Goal: Register for event/course

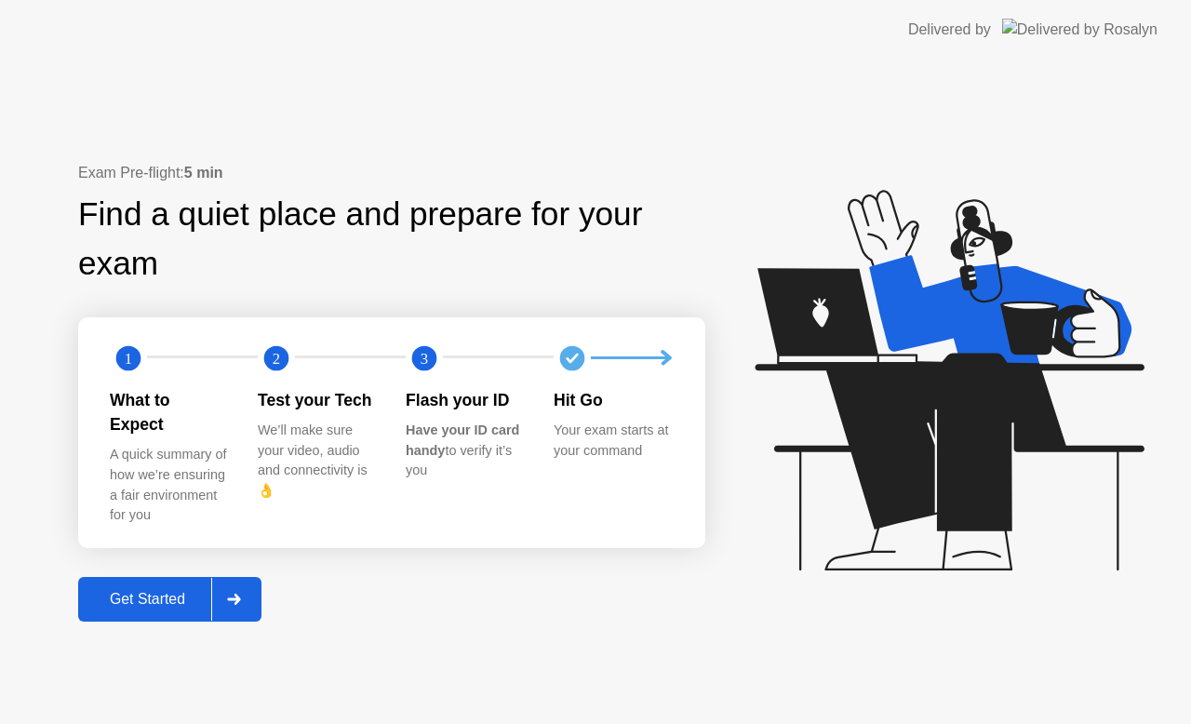
click at [157, 591] on div "Get Started" at bounding box center [147, 599] width 127 height 17
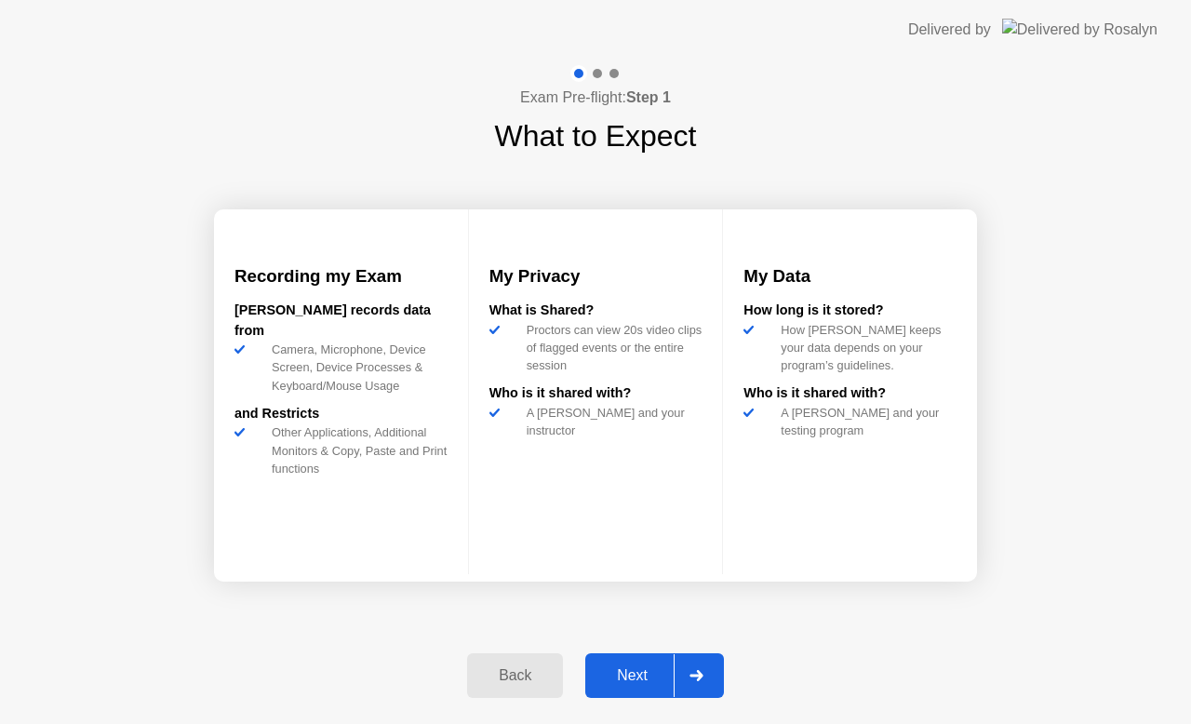
click at [640, 671] on div "Next" at bounding box center [632, 675] width 83 height 17
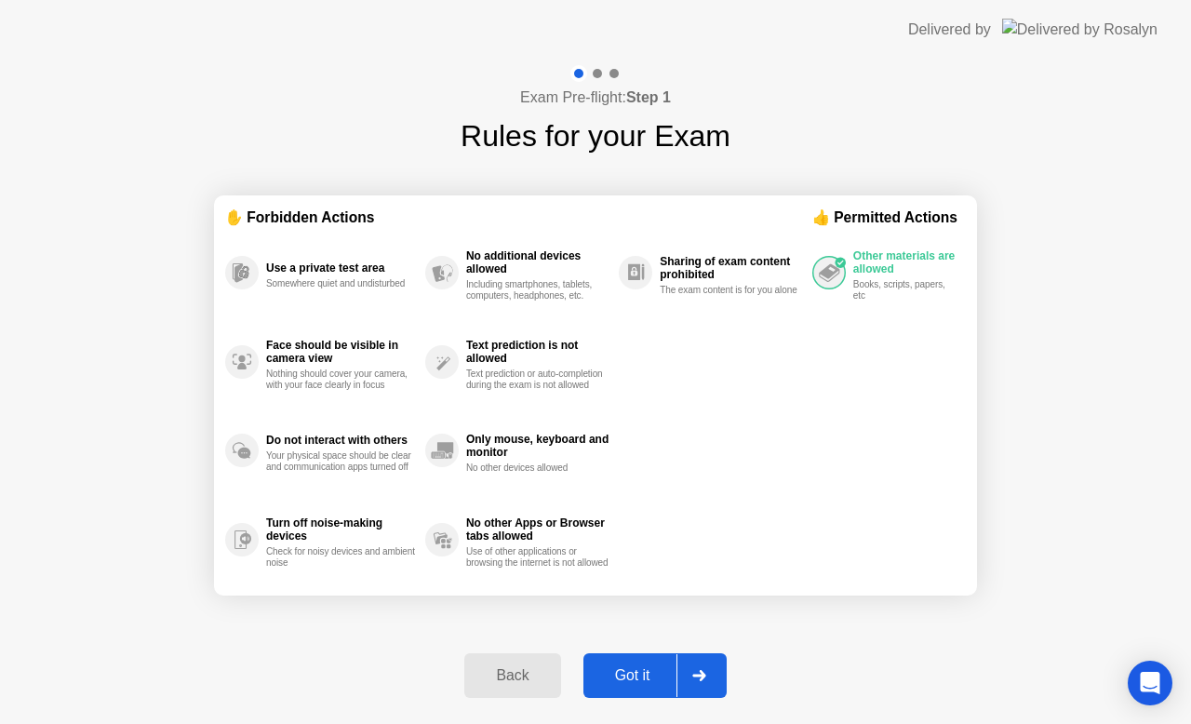
click at [645, 667] on div "Got it" at bounding box center [632, 675] width 87 height 17
select select "Available cameras"
select select "Available speakers"
select select "Available microphones"
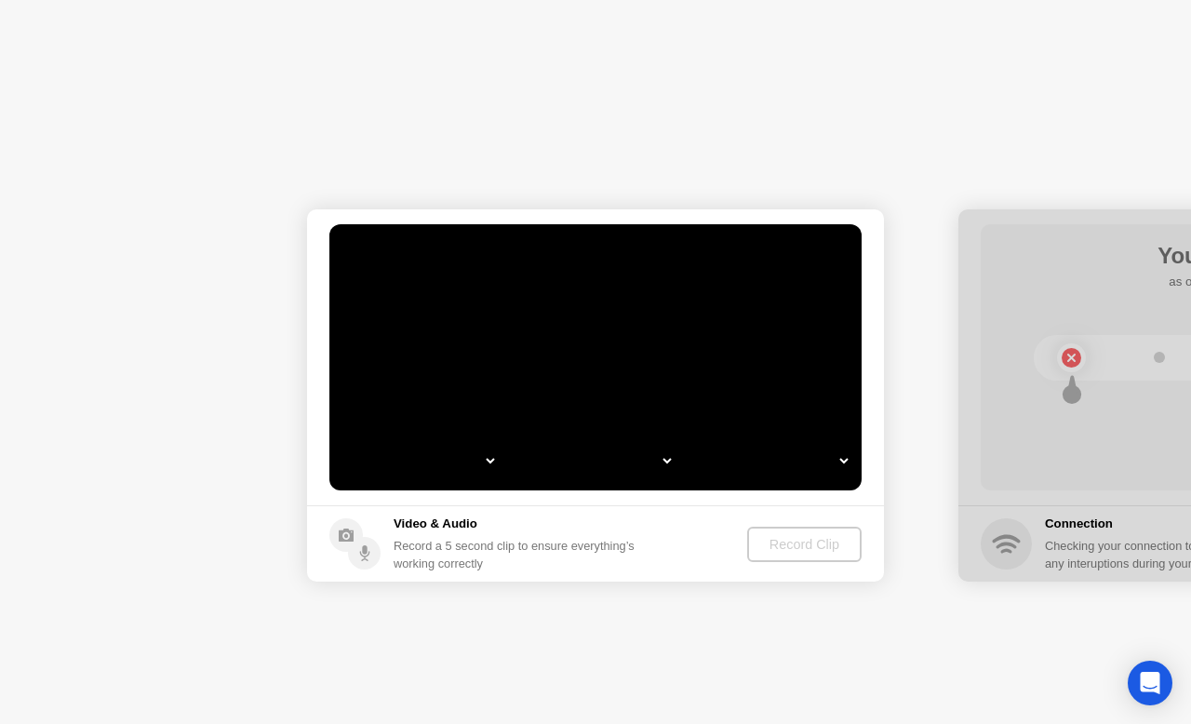
select select "**********"
select select "*******"
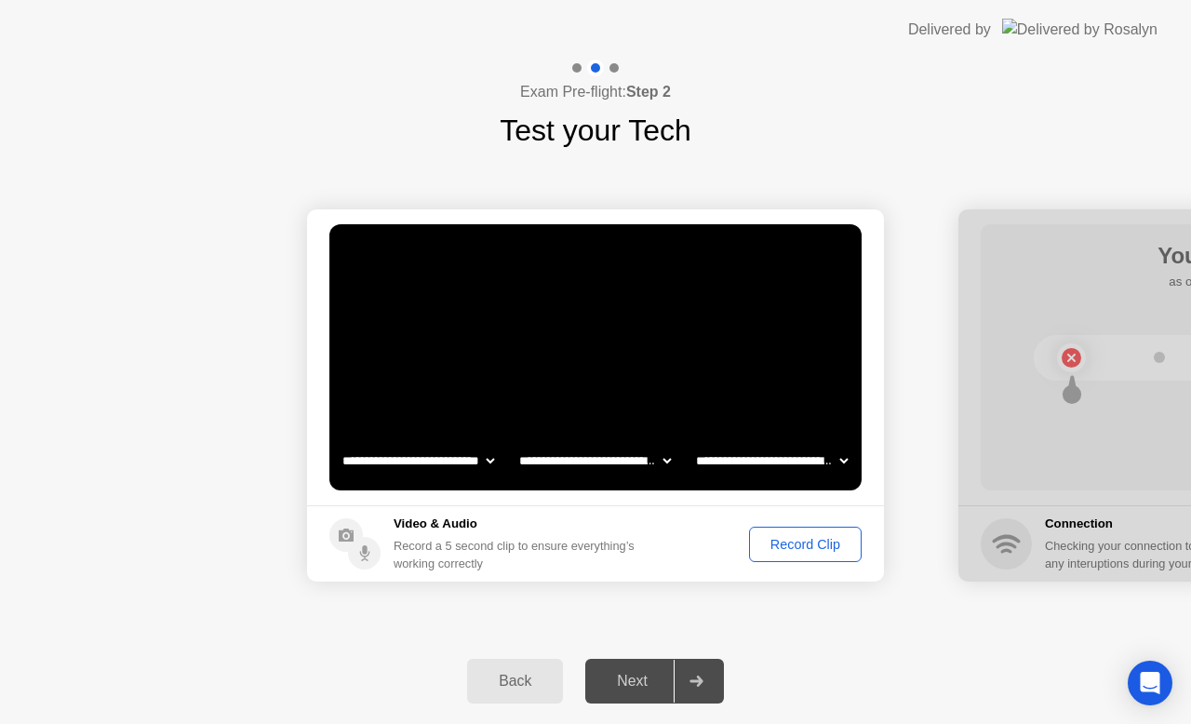
click at [800, 541] on div "Record Clip" at bounding box center [805, 544] width 100 height 15
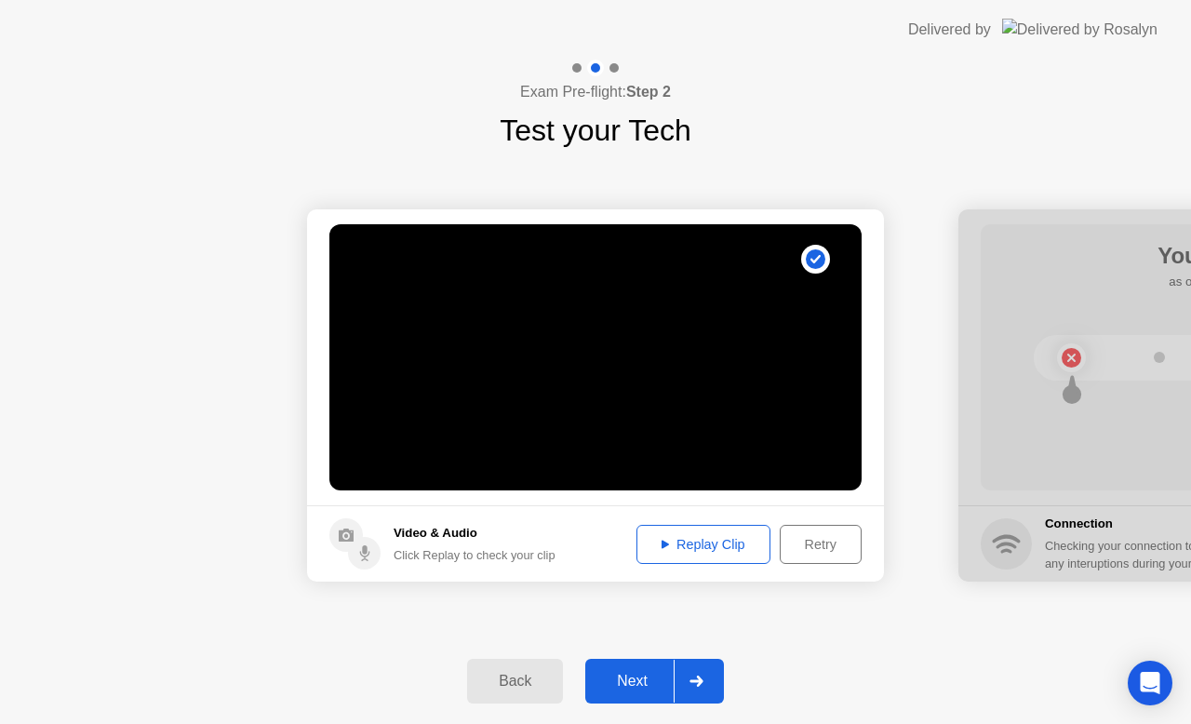
click at [828, 544] on div "Retry" at bounding box center [820, 544] width 69 height 15
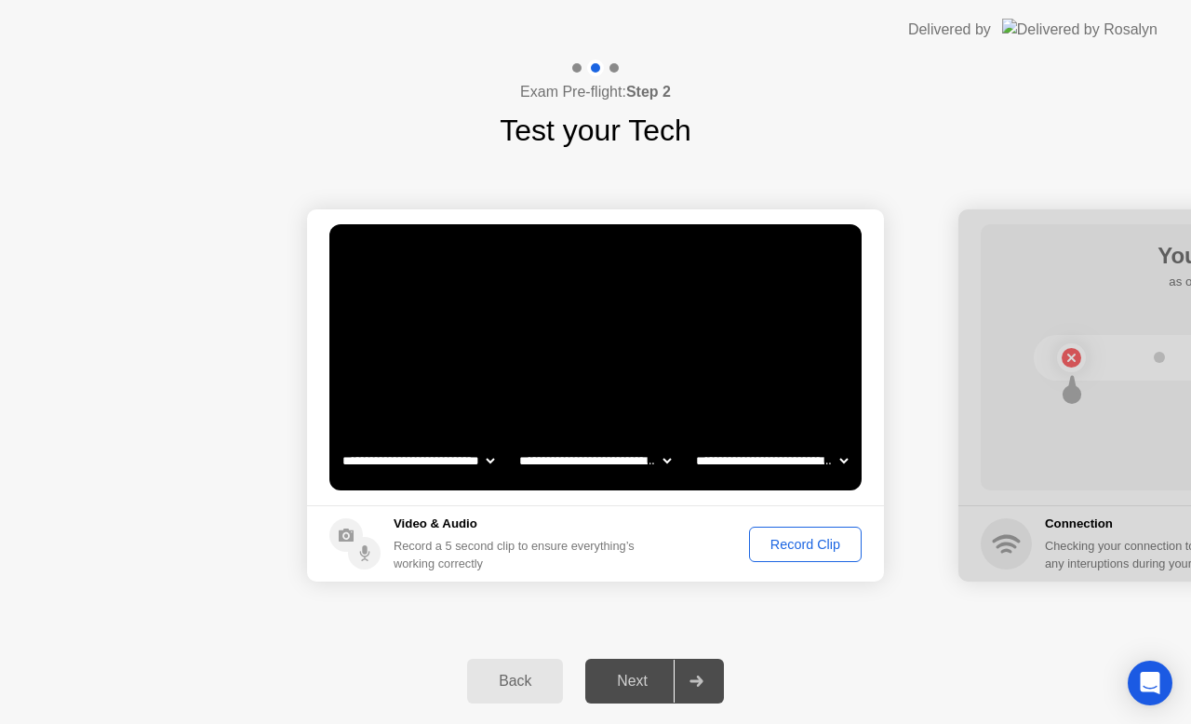
click at [802, 540] on div "Record Clip" at bounding box center [805, 544] width 100 height 15
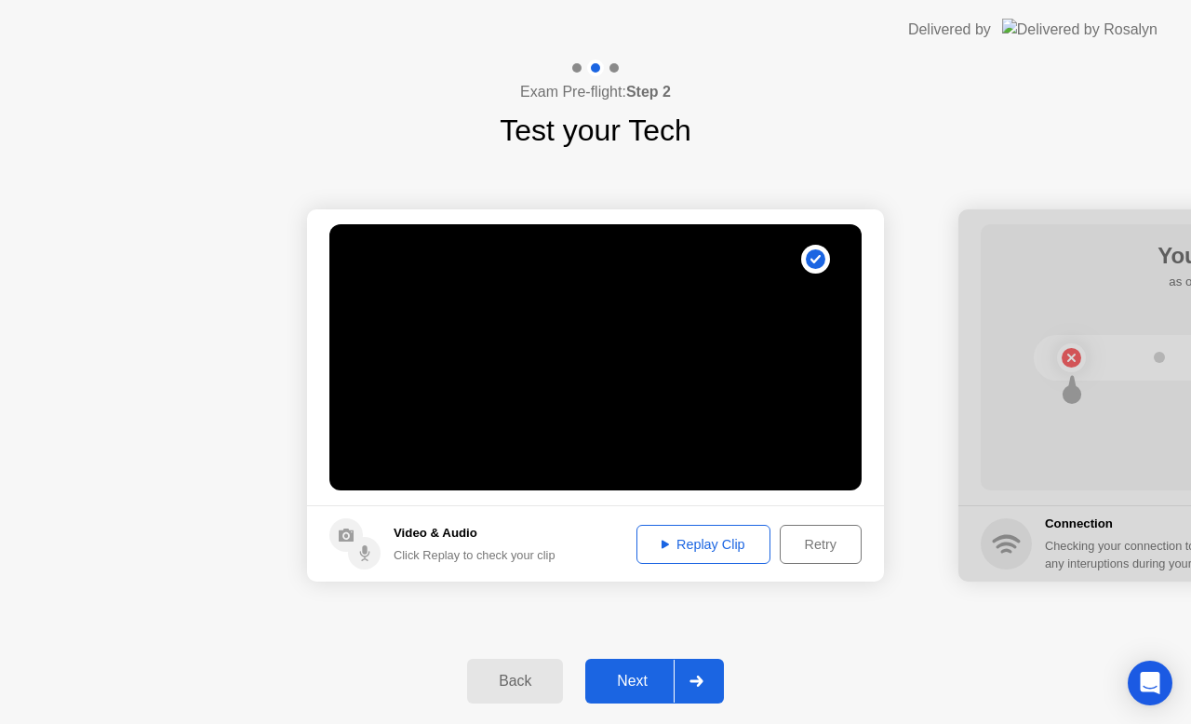
click at [637, 673] on div "Next" at bounding box center [632, 681] width 83 height 17
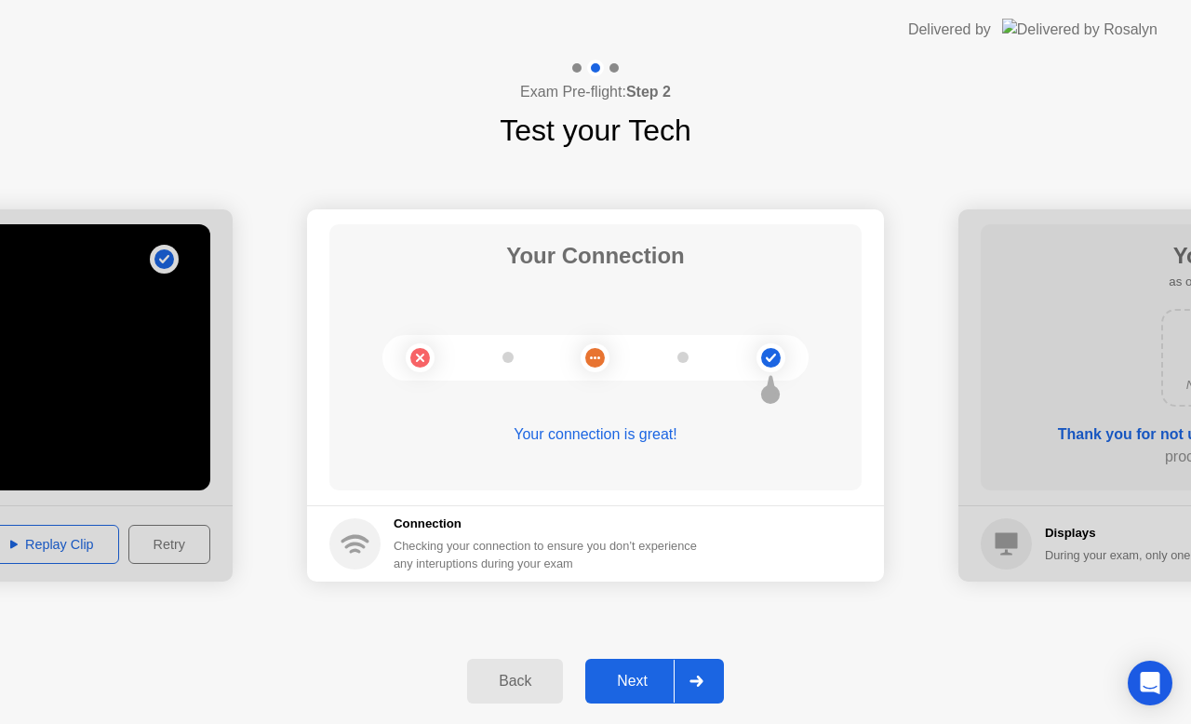
click at [633, 669] on button "Next" at bounding box center [654, 681] width 139 height 45
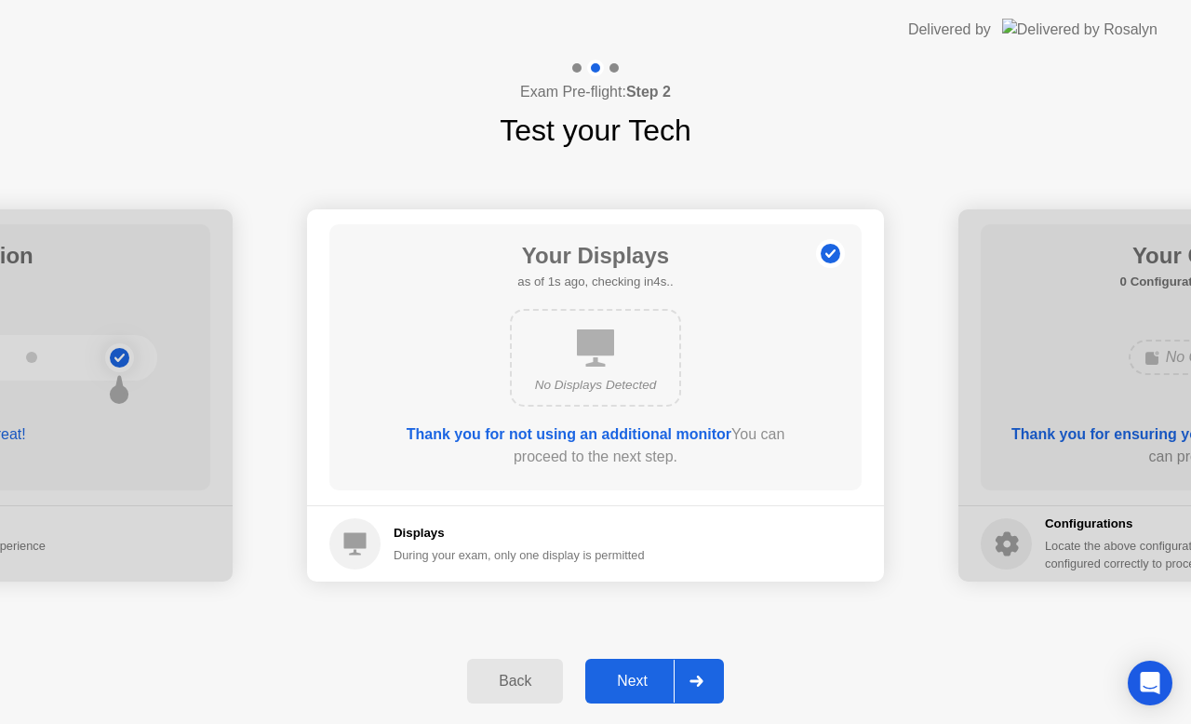
click at [641, 668] on button "Next" at bounding box center [654, 681] width 139 height 45
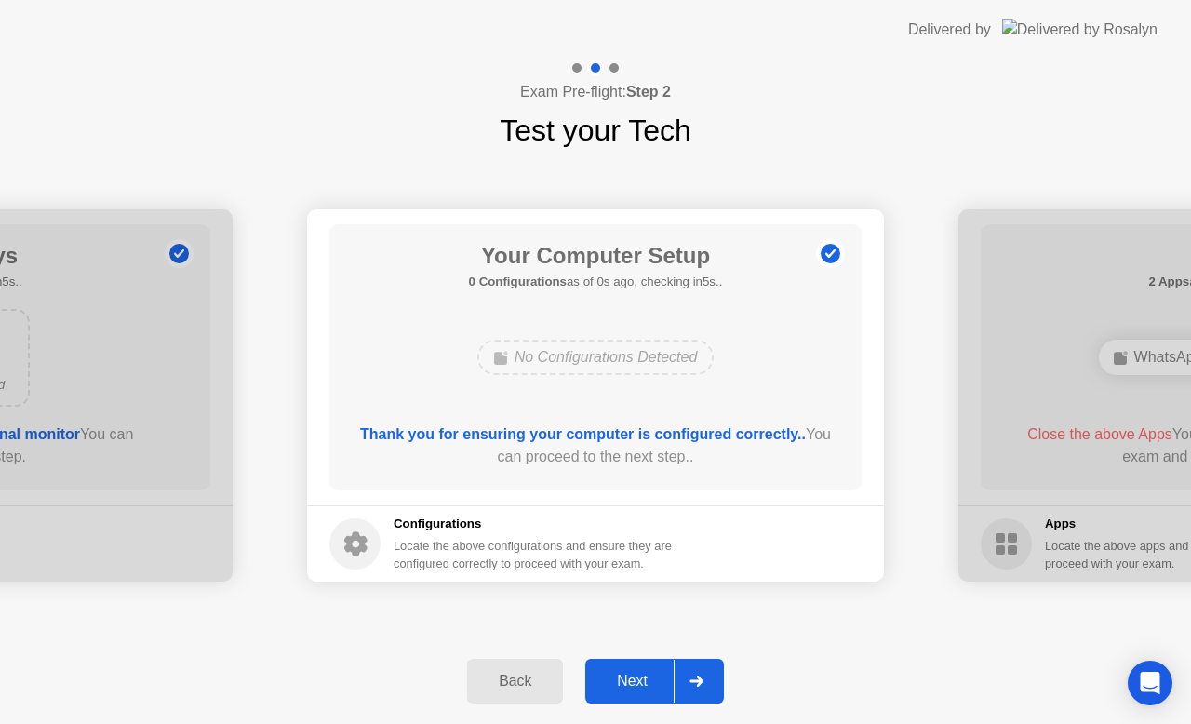
click at [645, 666] on button "Next" at bounding box center [654, 681] width 139 height 45
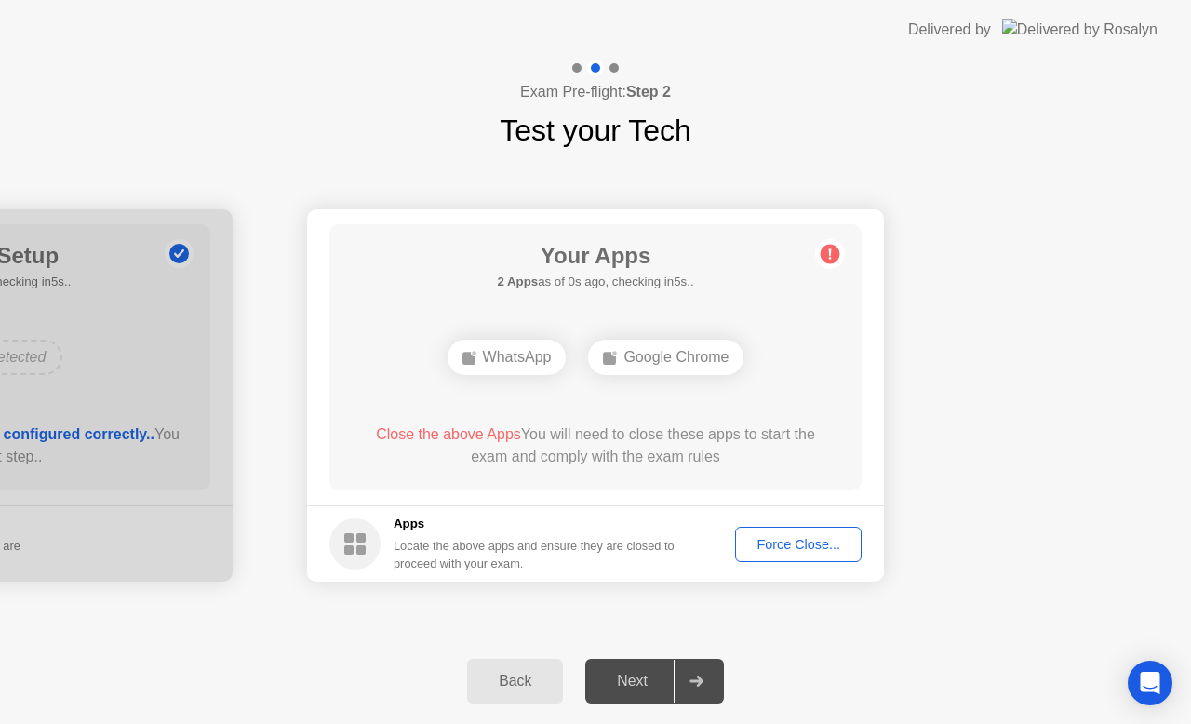
click at [798, 542] on div "Force Close..." at bounding box center [797, 544] width 113 height 15
click at [800, 551] on div "Force Close..." at bounding box center [797, 544] width 113 height 15
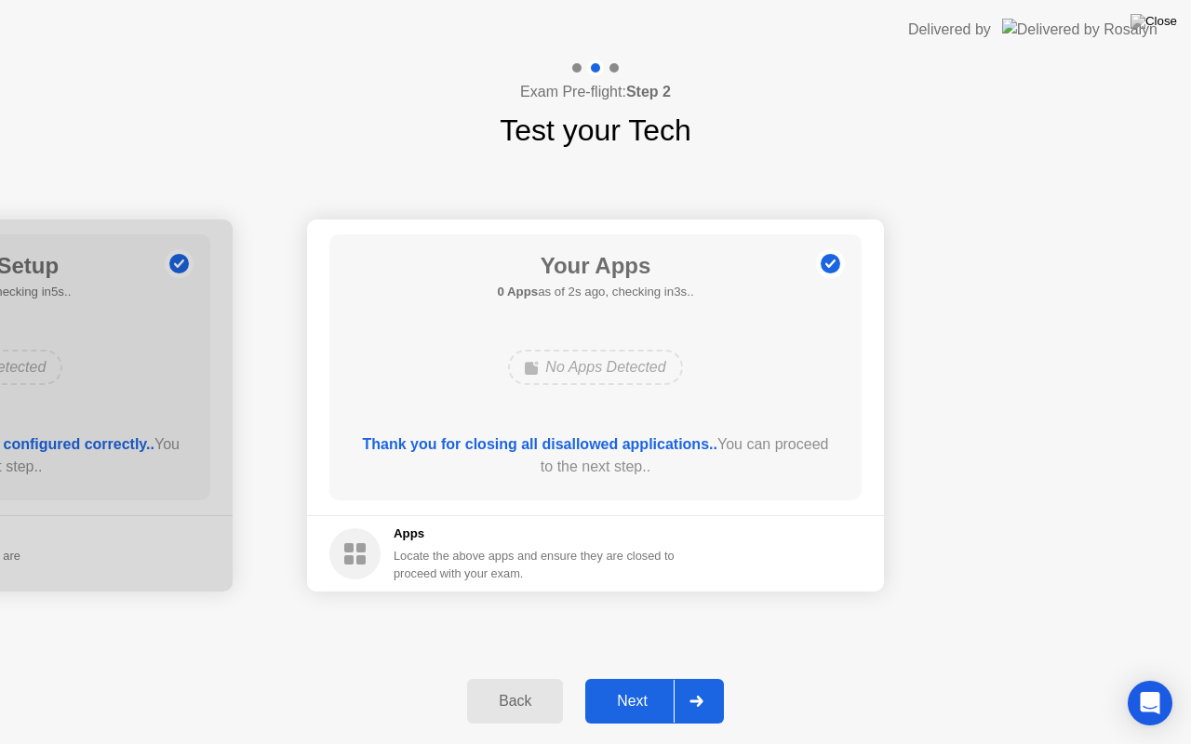
click at [642, 706] on div "Next" at bounding box center [632, 701] width 83 height 17
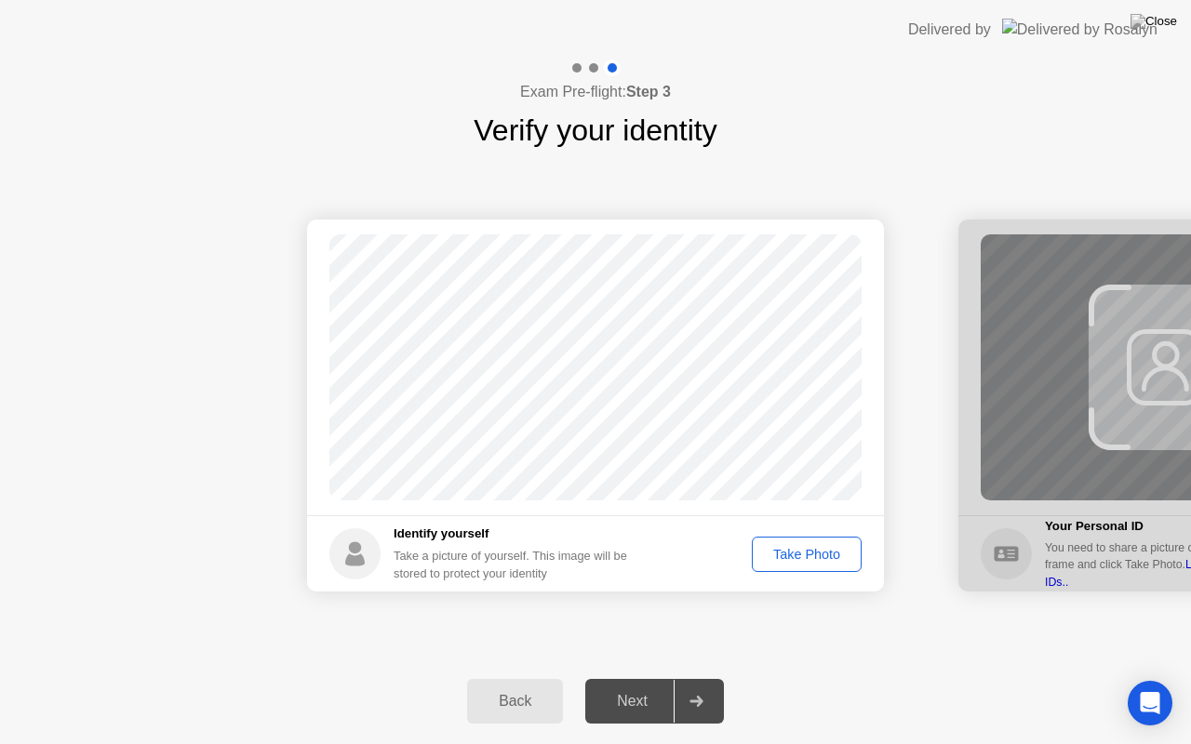
click at [800, 559] on div "Take Photo" at bounding box center [806, 554] width 97 height 15
click at [631, 704] on div "Next" at bounding box center [632, 701] width 83 height 17
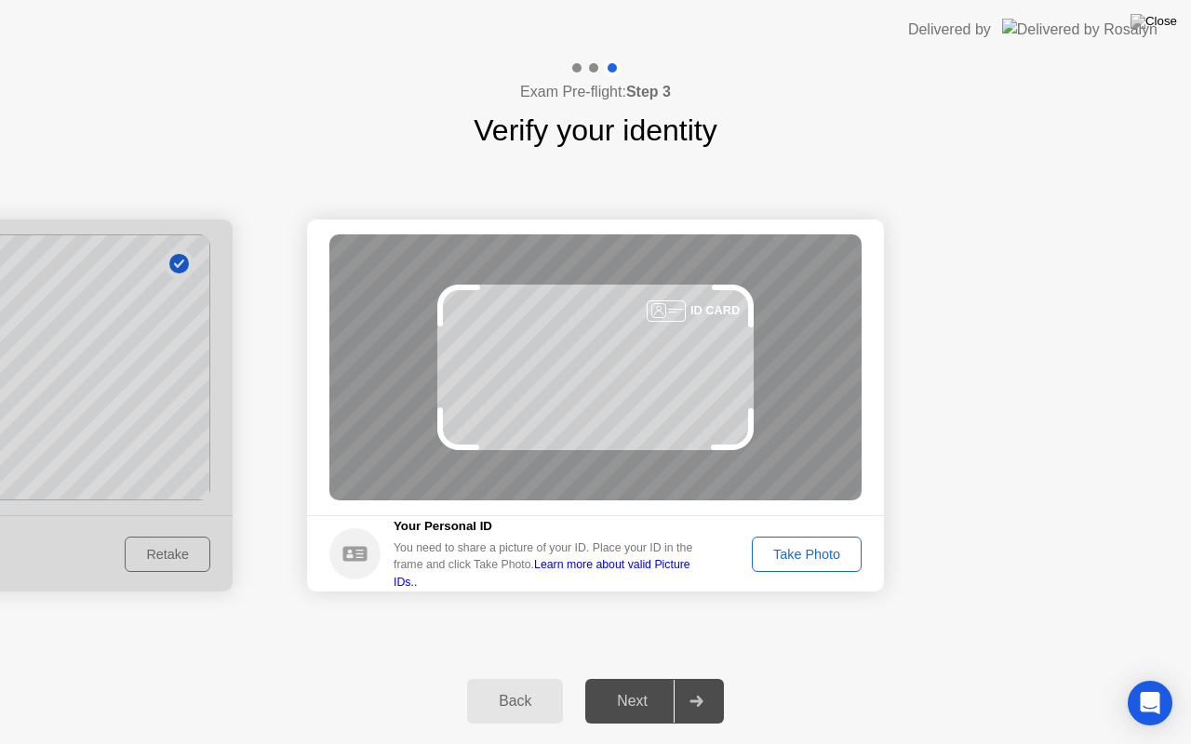
click at [795, 553] on div "Take Photo" at bounding box center [806, 554] width 97 height 15
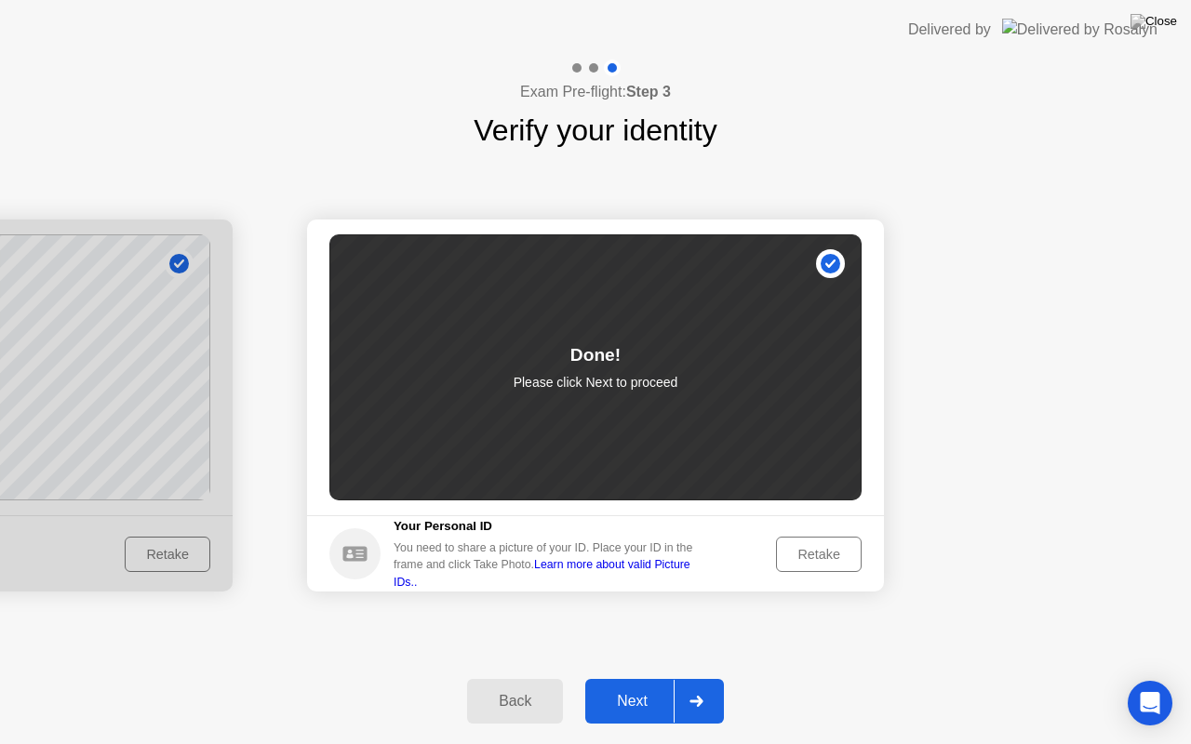
click at [641, 709] on div "Next" at bounding box center [632, 701] width 83 height 17
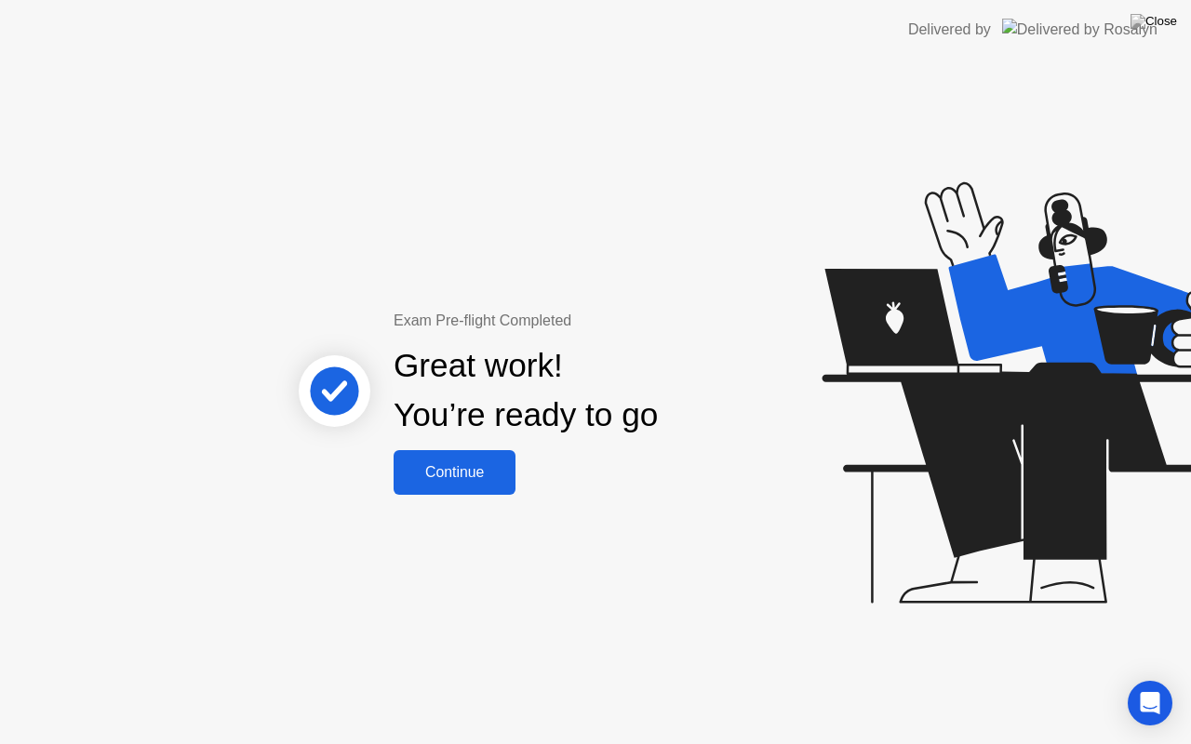
click at [443, 477] on div "Continue" at bounding box center [454, 472] width 111 height 17
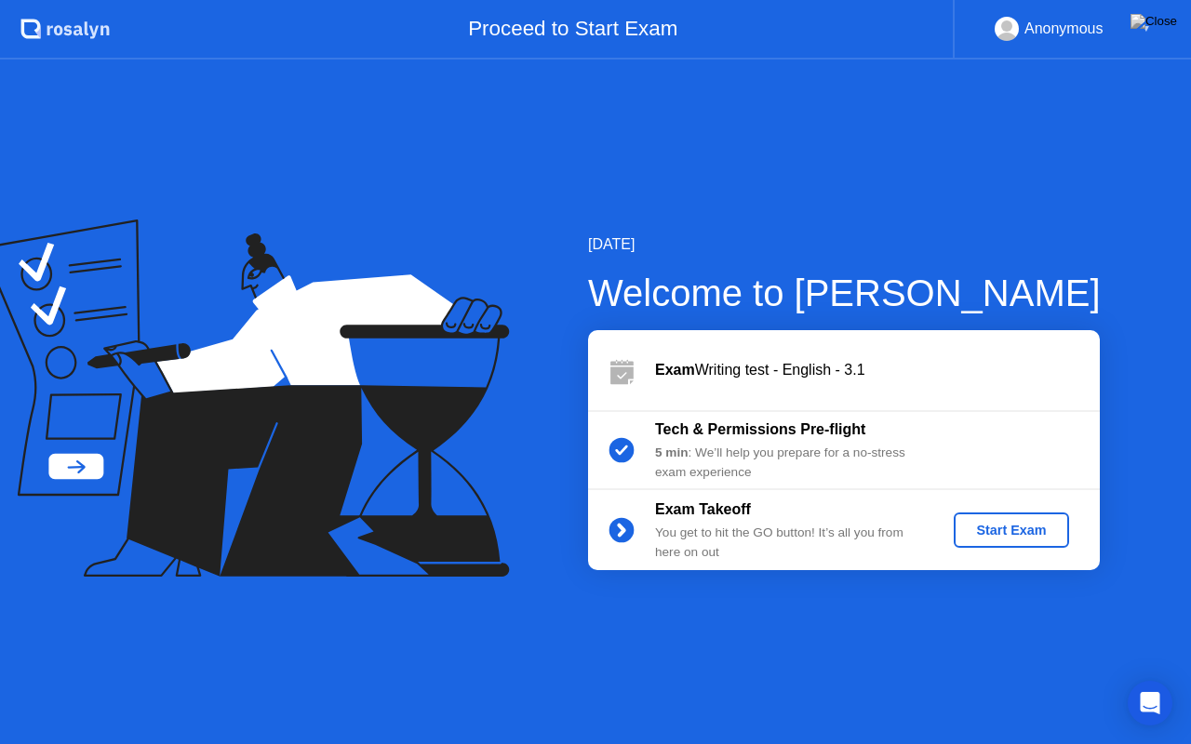
click at [1018, 535] on div "Start Exam" at bounding box center [1011, 530] width 100 height 15
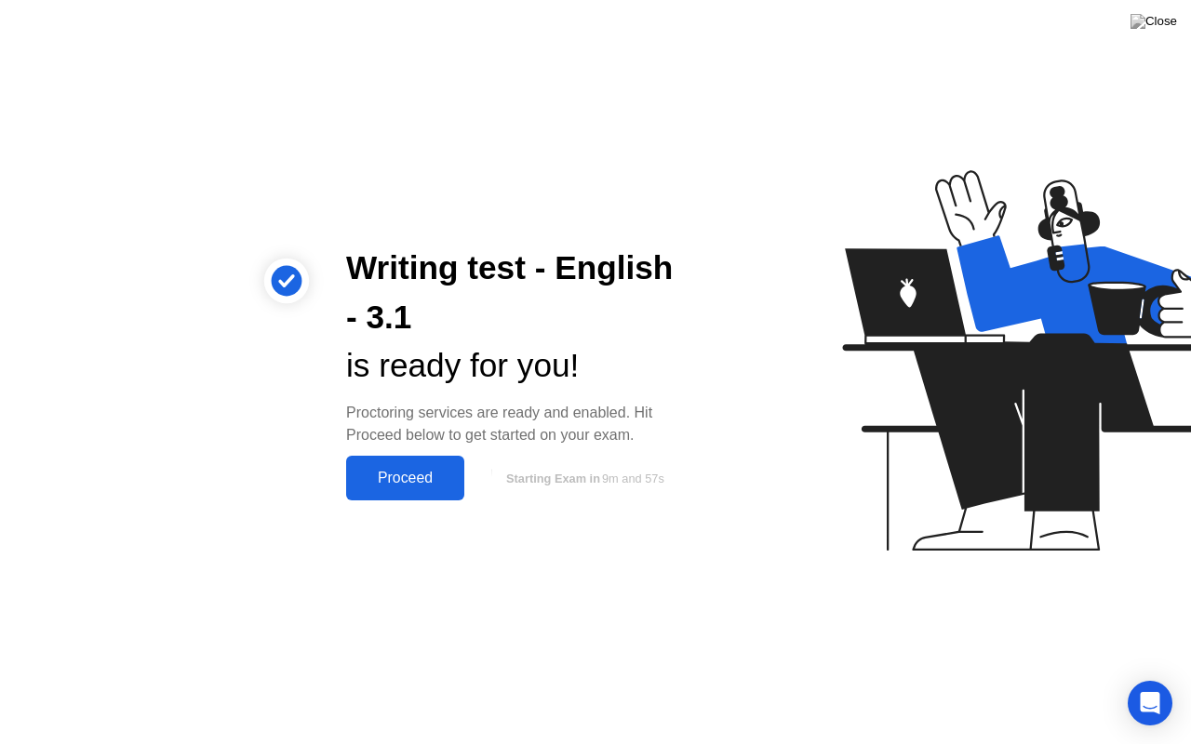
click at [411, 478] on div "Proceed" at bounding box center [405, 478] width 107 height 17
